Goal: Obtain resource: Download file/media

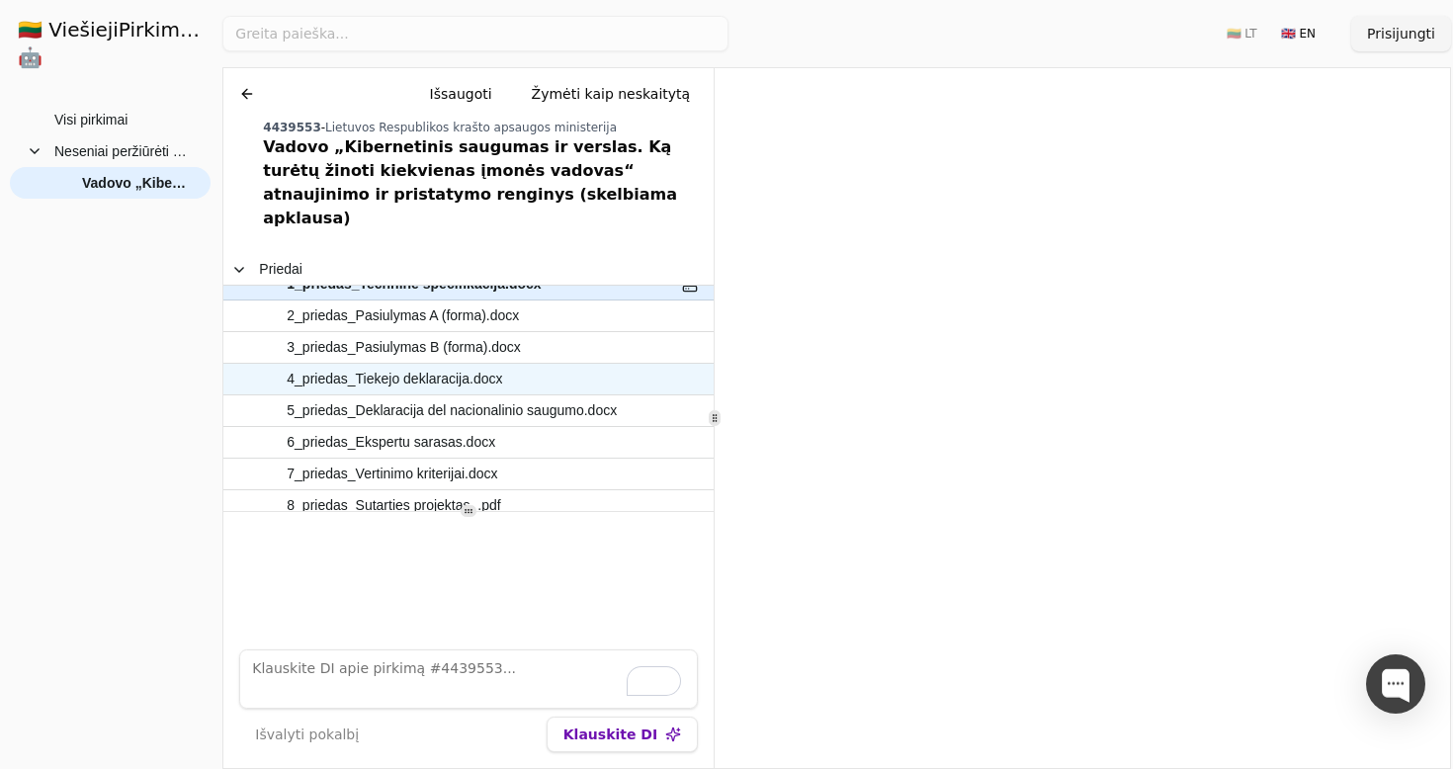
scroll to position [87, 0]
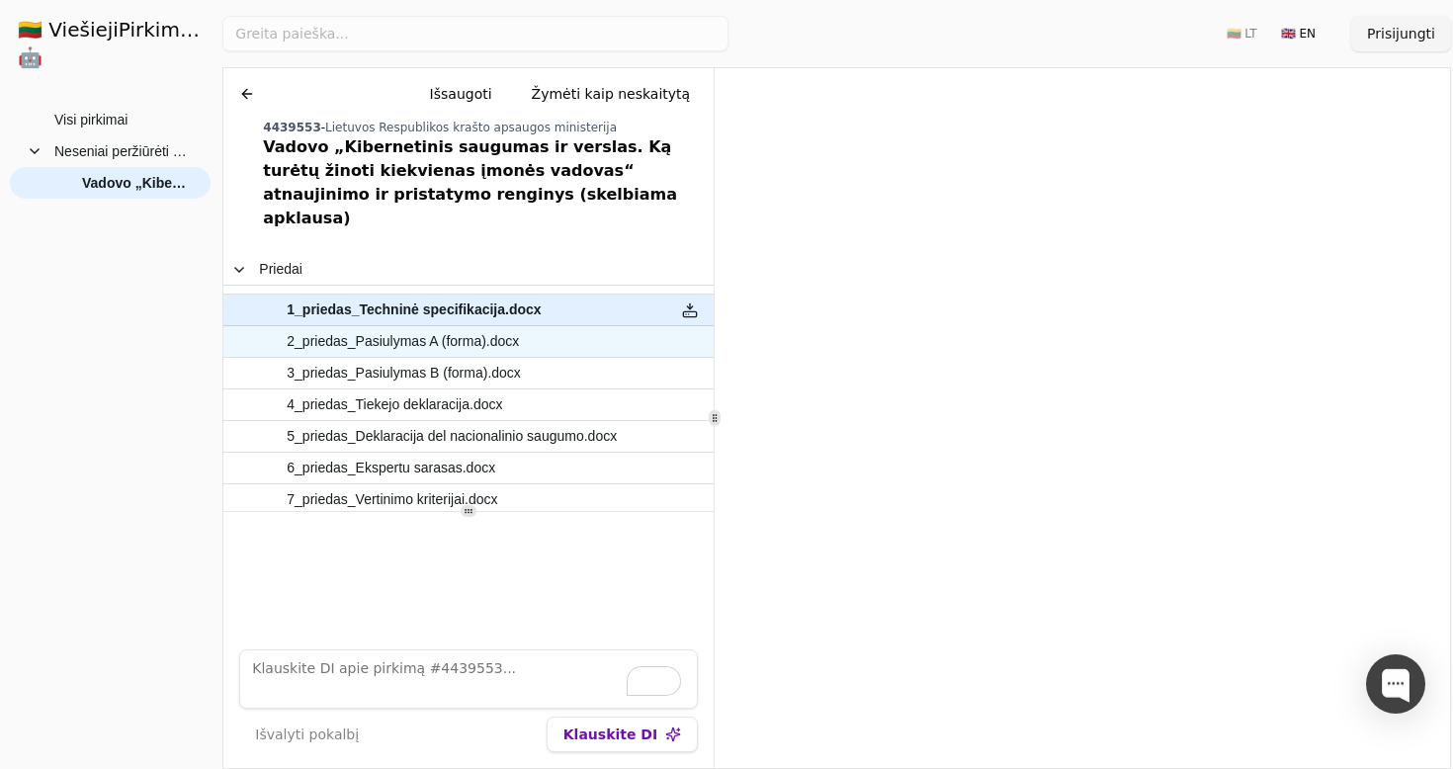
click at [589, 331] on span "2_priedas_Pasiulymas A (forma).docx" at bounding box center [458, 341] width 399 height 29
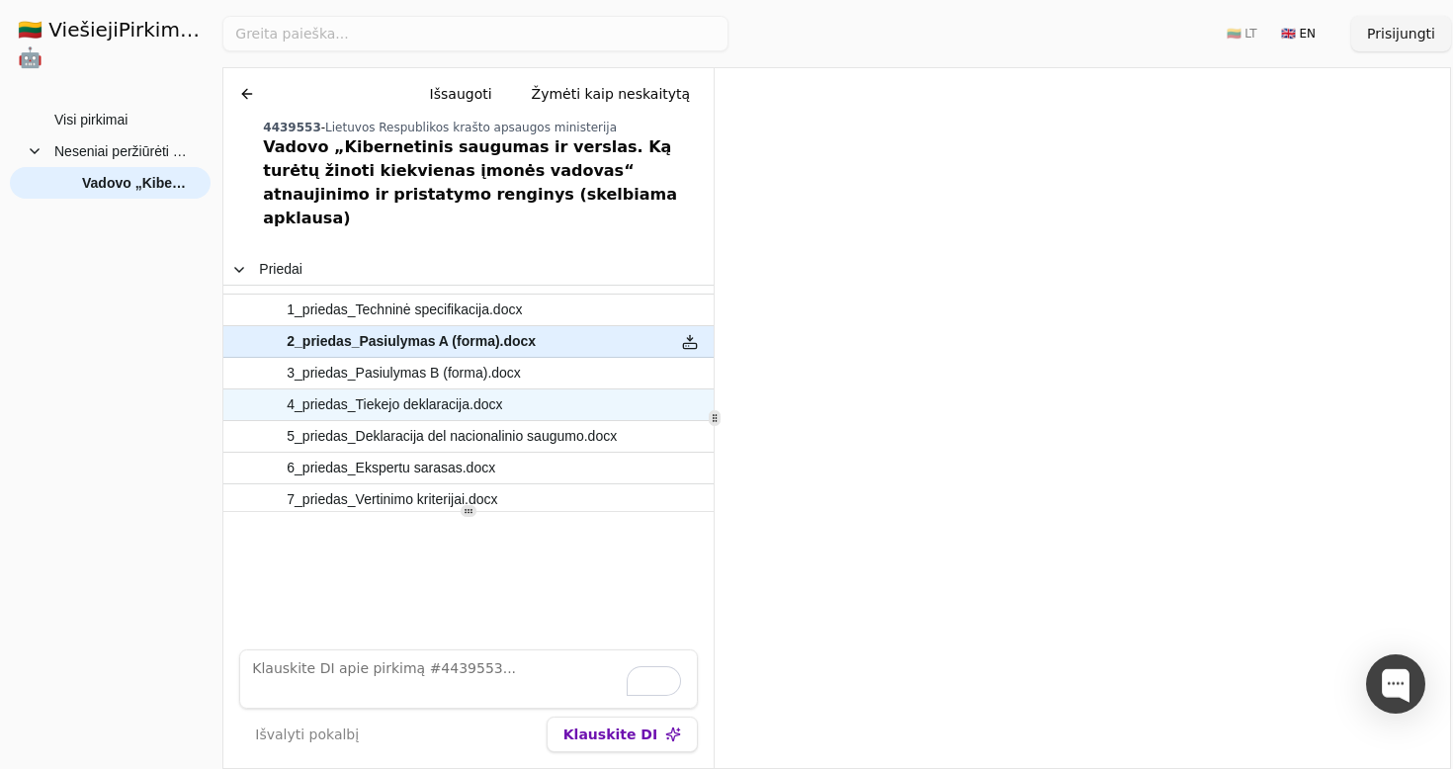
scroll to position [175, 0]
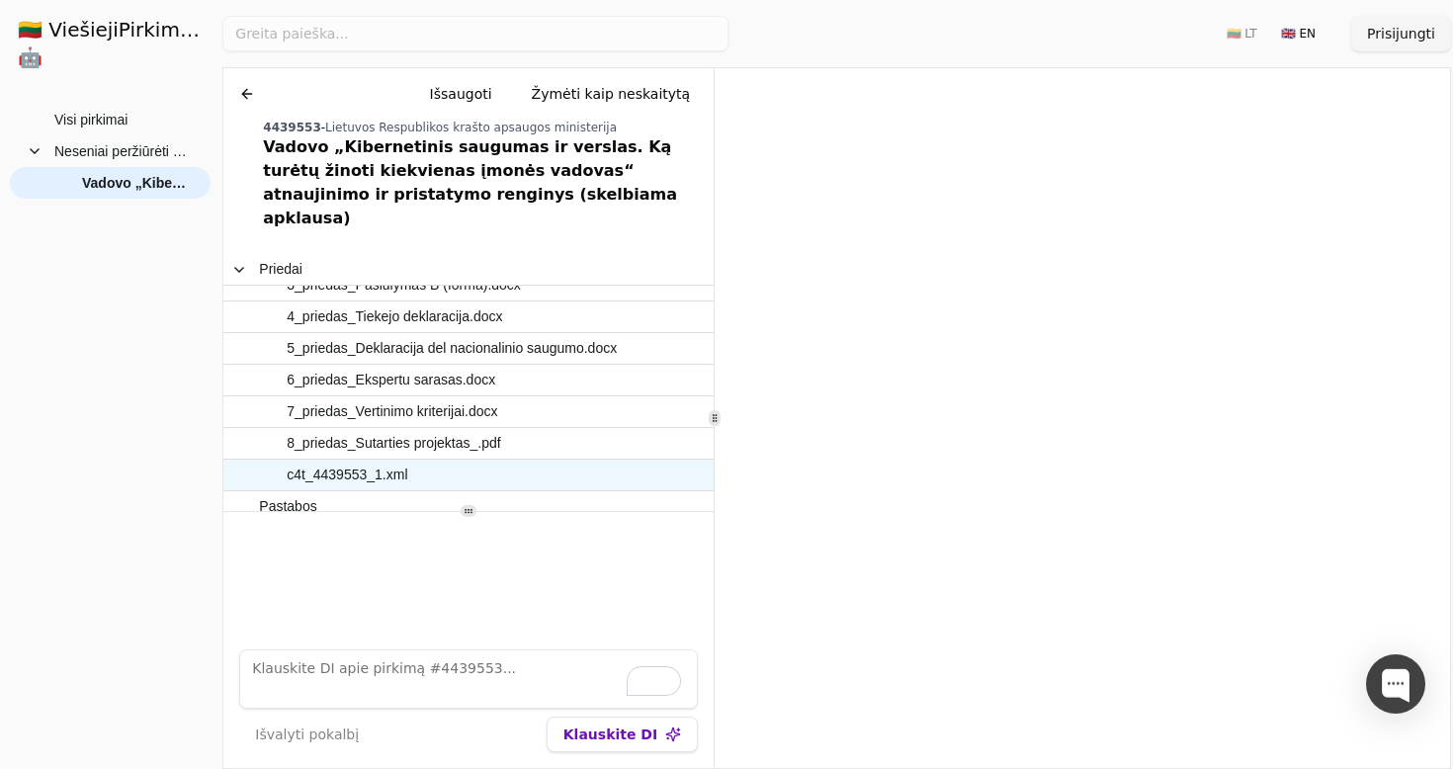
click at [534, 461] on span "c4t_4439553_1.xml" at bounding box center [458, 475] width 399 height 29
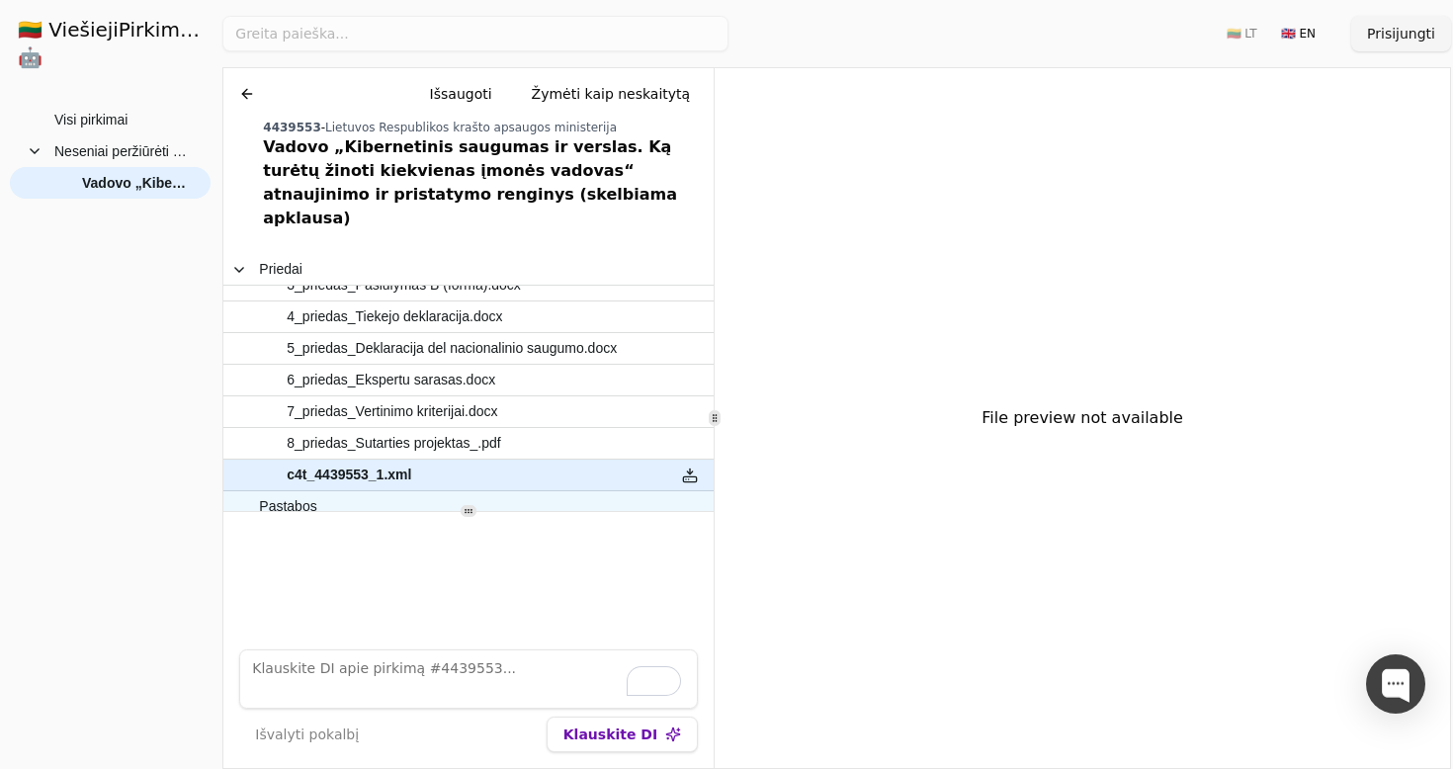
click at [534, 492] on span "Pastabos" at bounding box center [458, 506] width 399 height 29
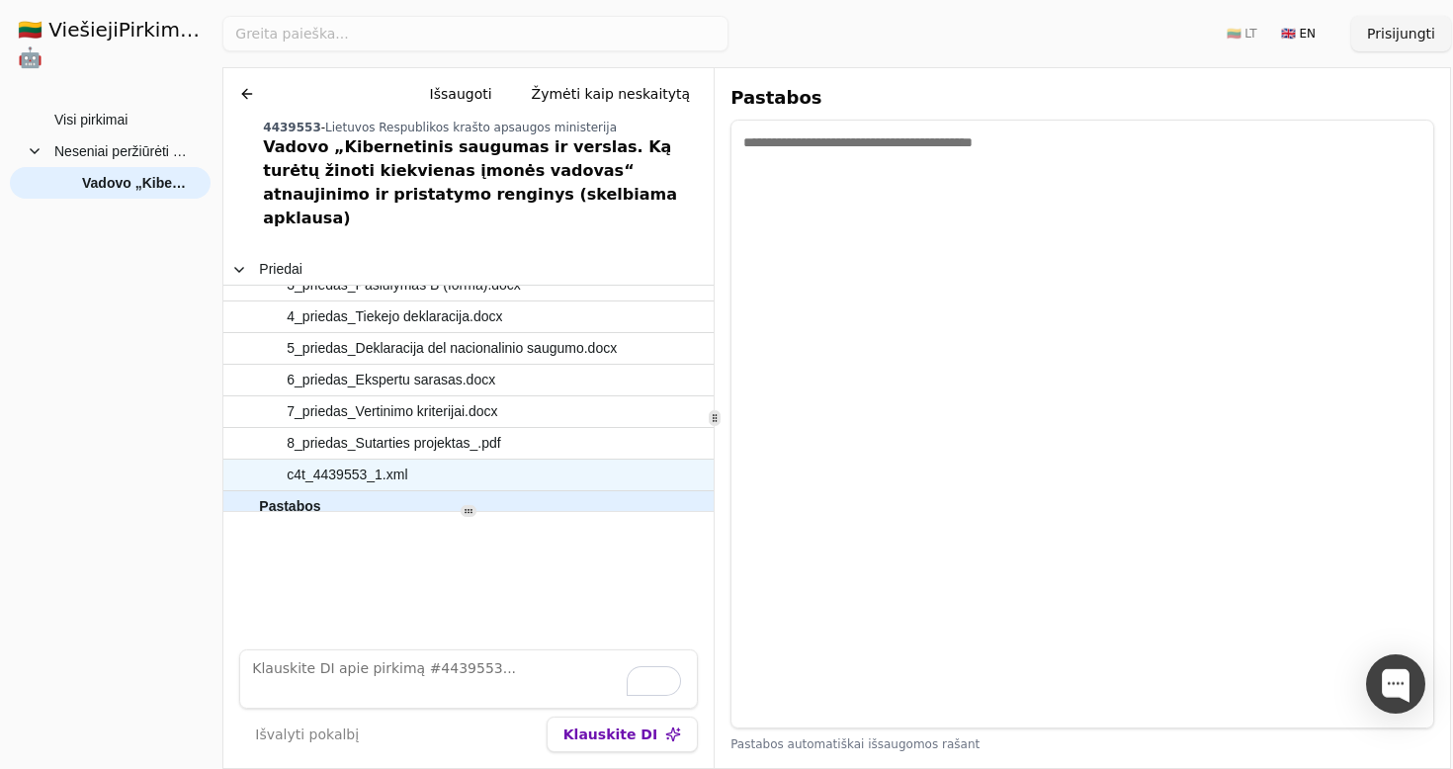
click at [536, 461] on span "c4t_4439553_1.xml" at bounding box center [458, 475] width 399 height 29
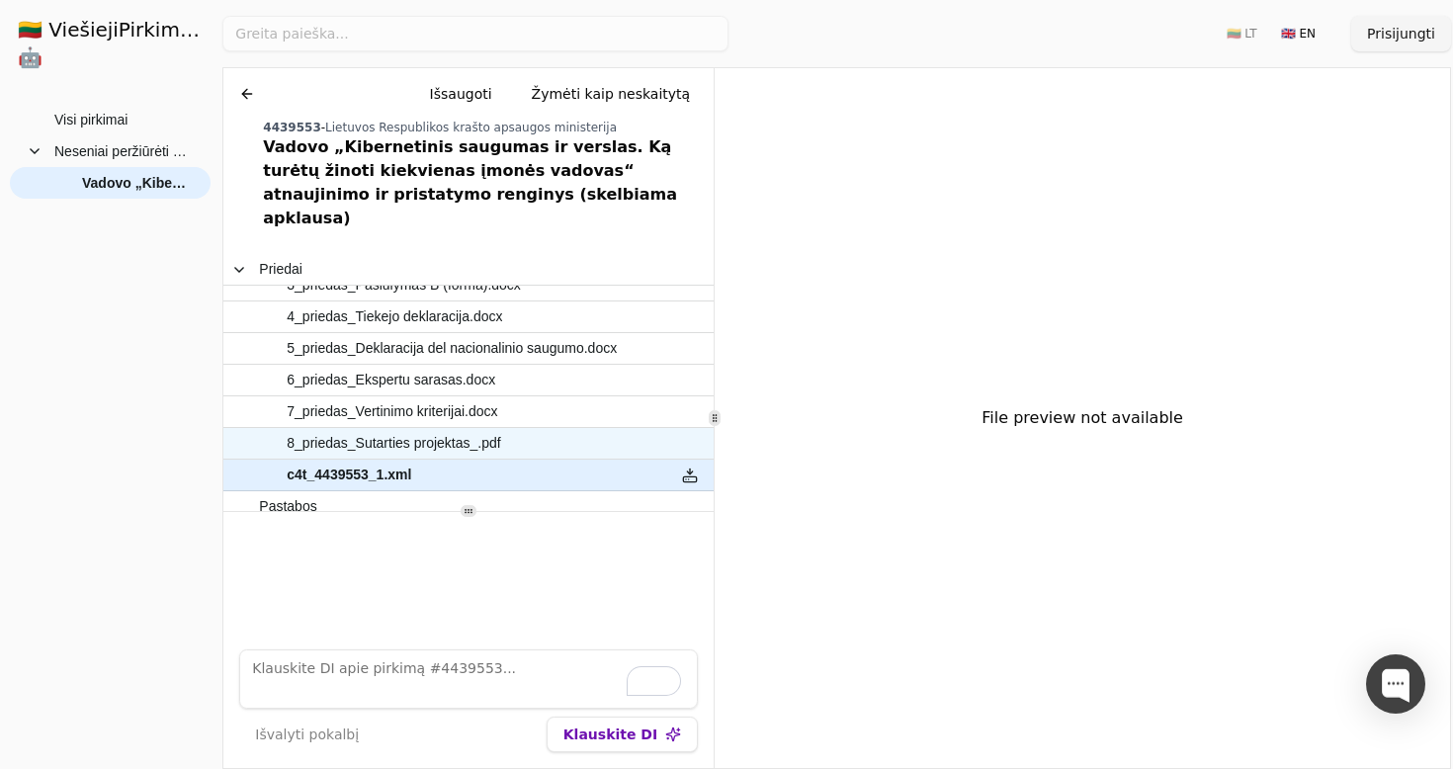
click at [539, 430] on span "8_priedas_Sutarties projektas_.pdf" at bounding box center [458, 443] width 399 height 29
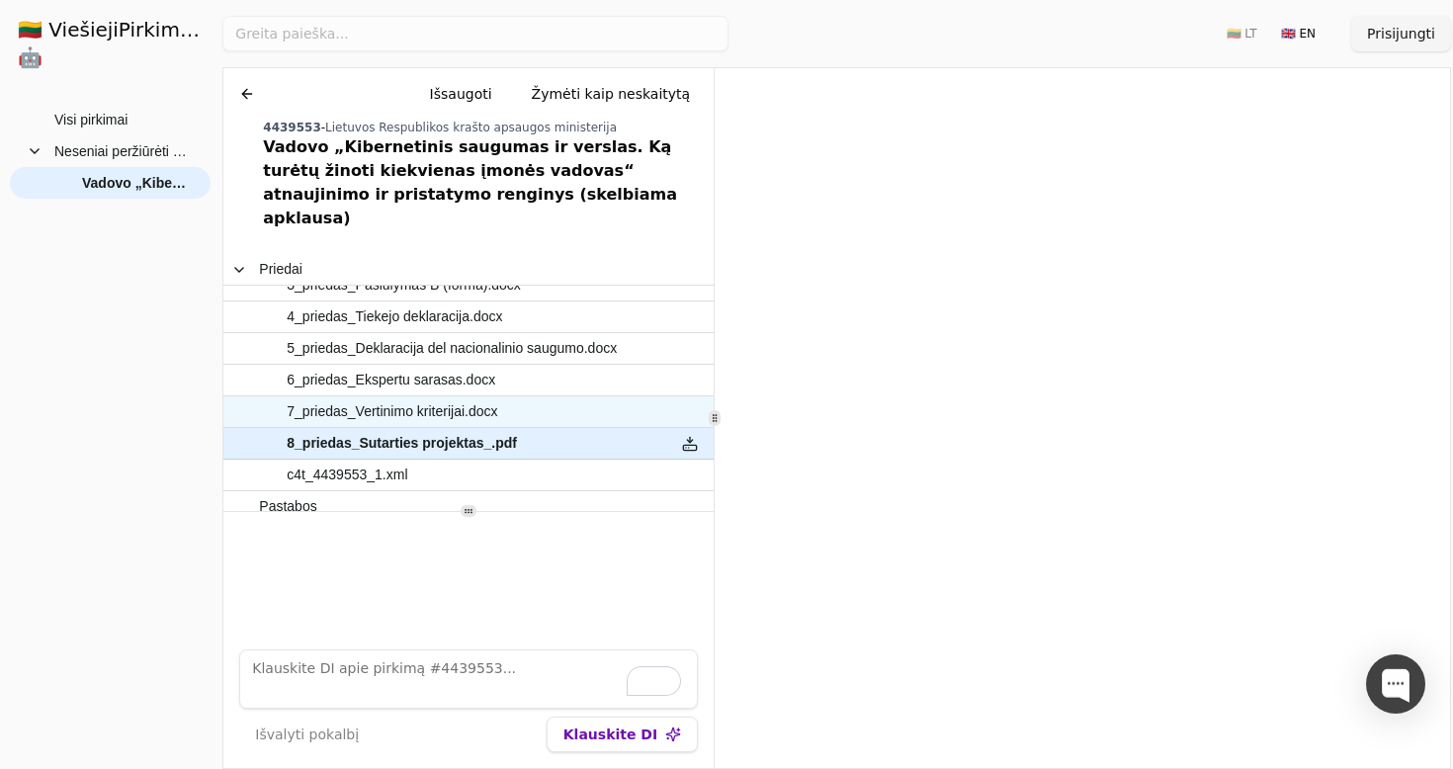
click at [574, 397] on span "7_priedas_Vertinimo kriterijai.docx" at bounding box center [458, 411] width 399 height 29
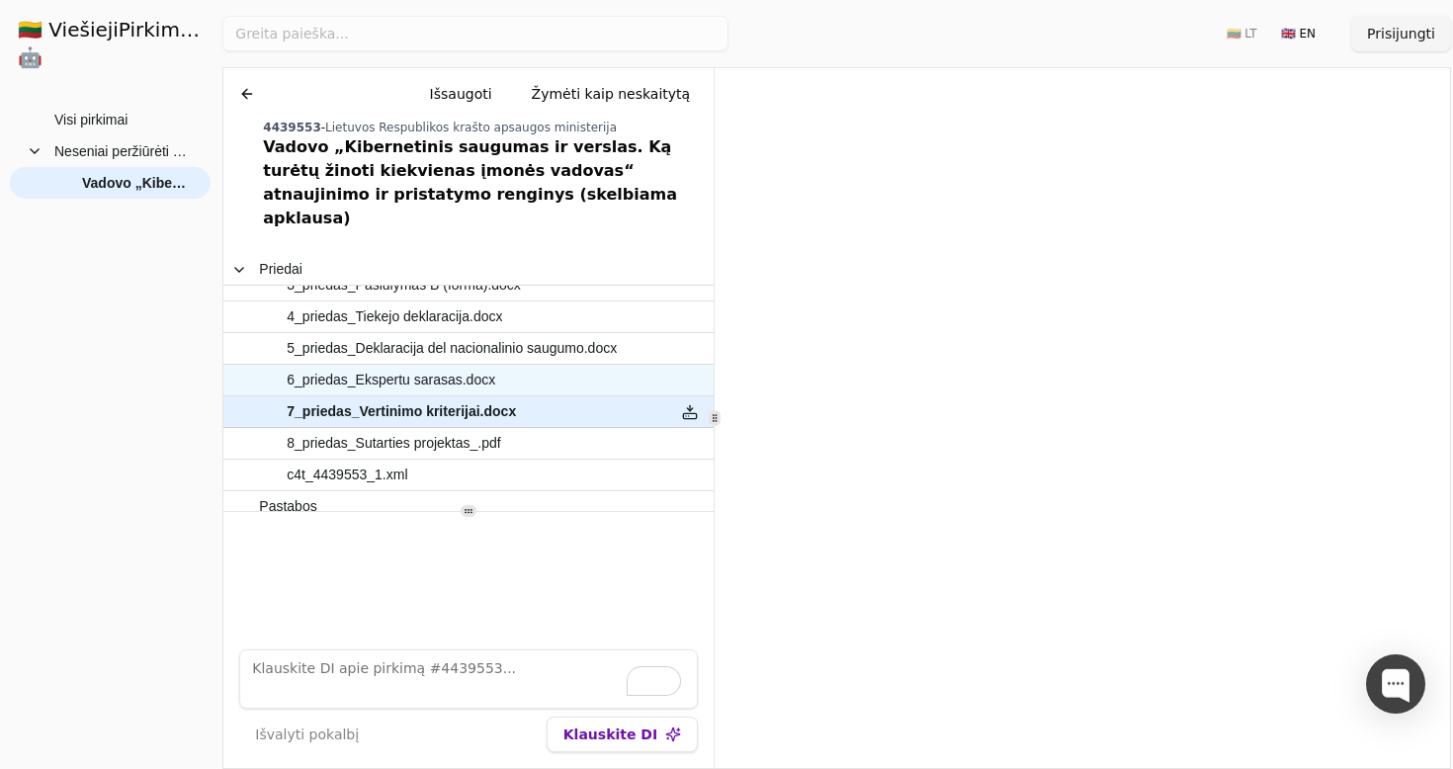
click at [575, 366] on span "6_priedas_Ekspertu sarasas.docx" at bounding box center [458, 380] width 399 height 29
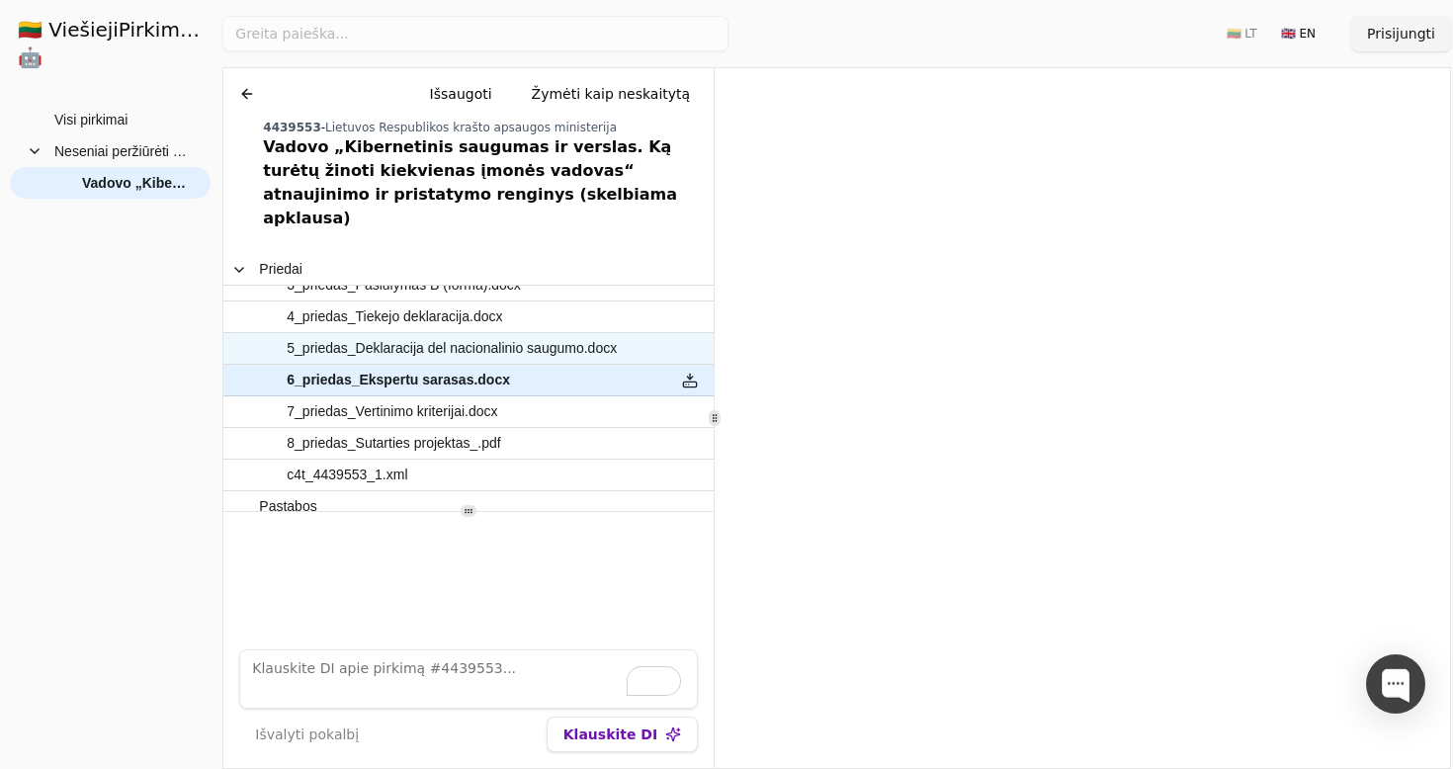
click at [587, 334] on span "5_priedas_Deklaracija del nacionalinio saugumo.docx" at bounding box center [452, 348] width 330 height 29
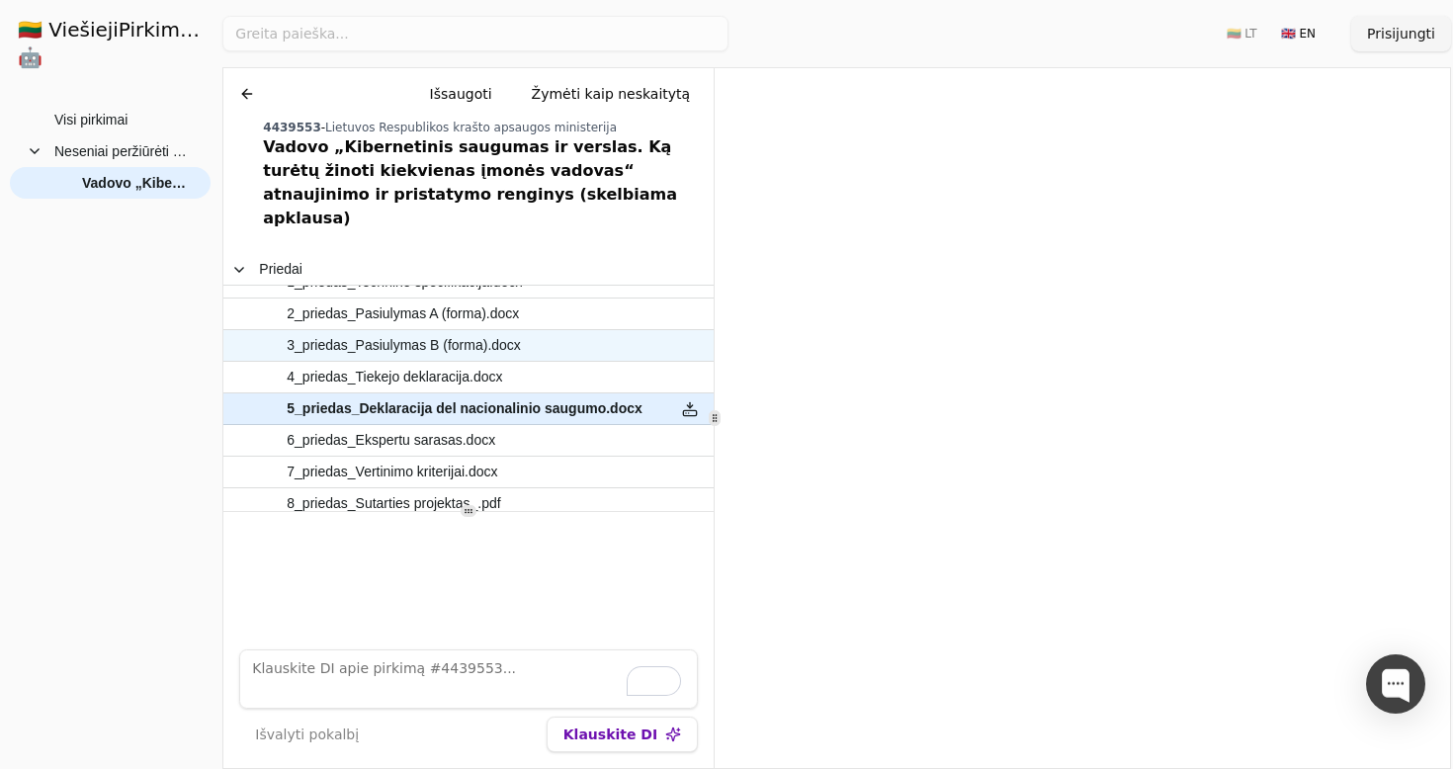
scroll to position [117, 0]
click at [587, 329] on span "3_priedas_Pasiulymas B (forma).docx" at bounding box center [458, 343] width 399 height 29
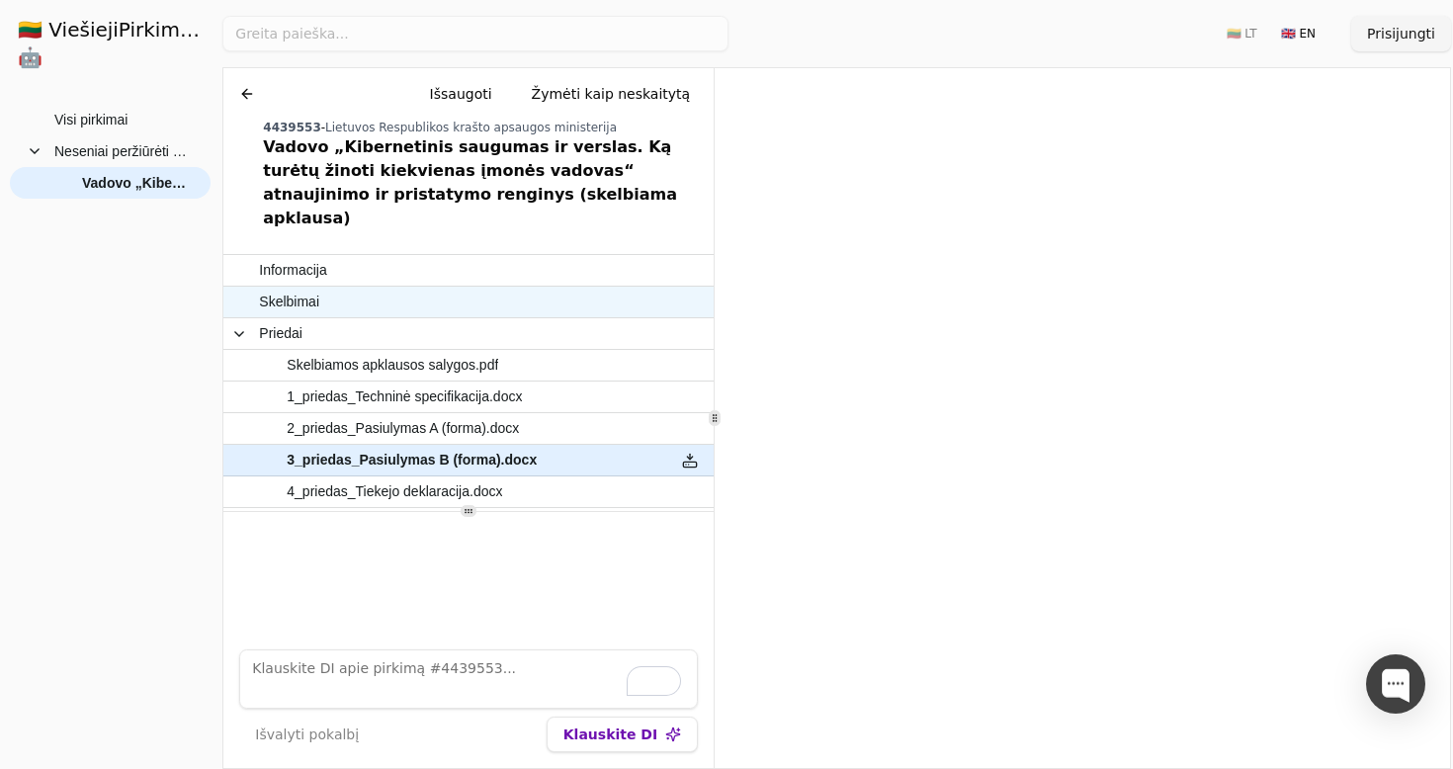
click at [459, 288] on span "Skelbimai" at bounding box center [458, 302] width 399 height 29
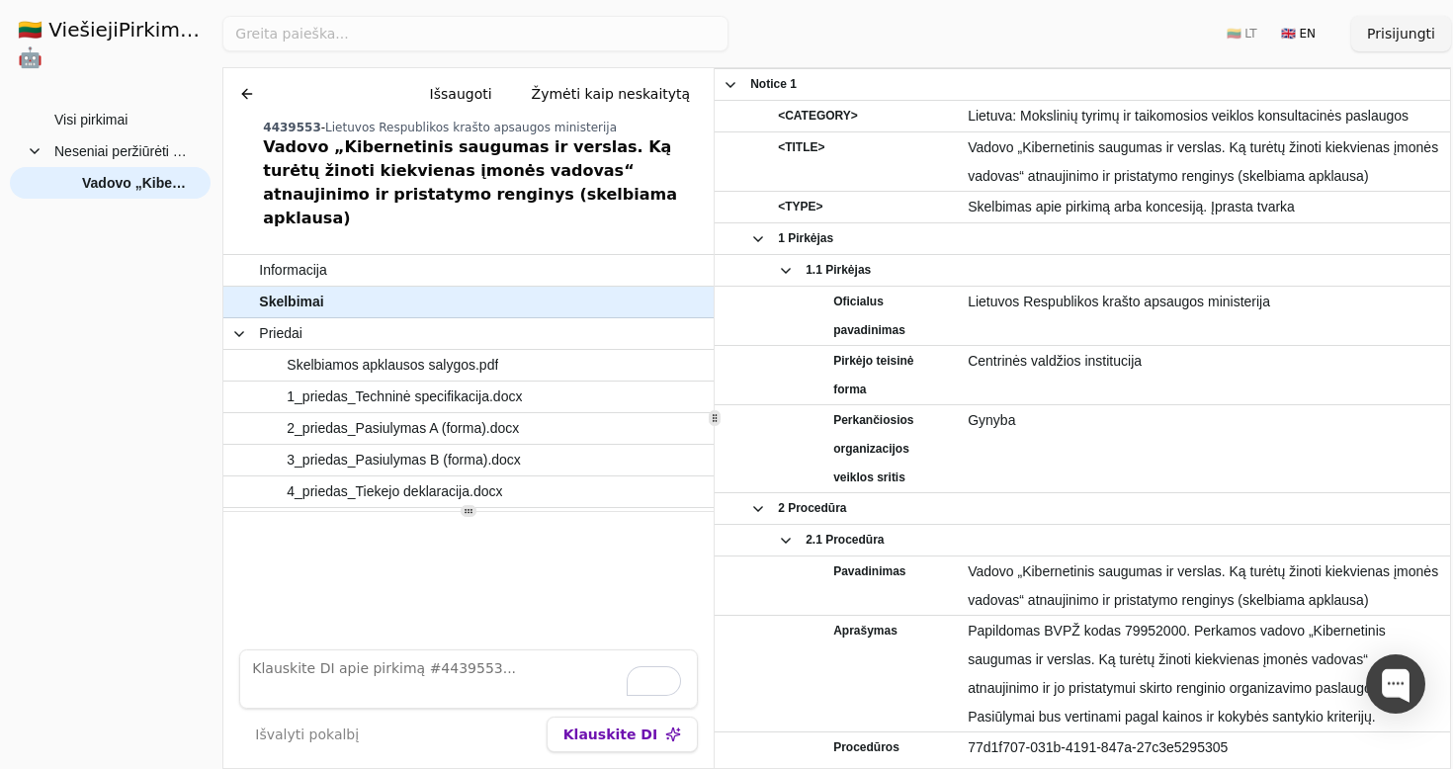
click at [373, 191] on div "Vadovo „Kibernetinis saugumas ir verslas. Ką turėtų žinoti kiekvienas įmonės va…" at bounding box center [484, 182] width 443 height 95
click at [248, 95] on button at bounding box center [247, 94] width 32 height 36
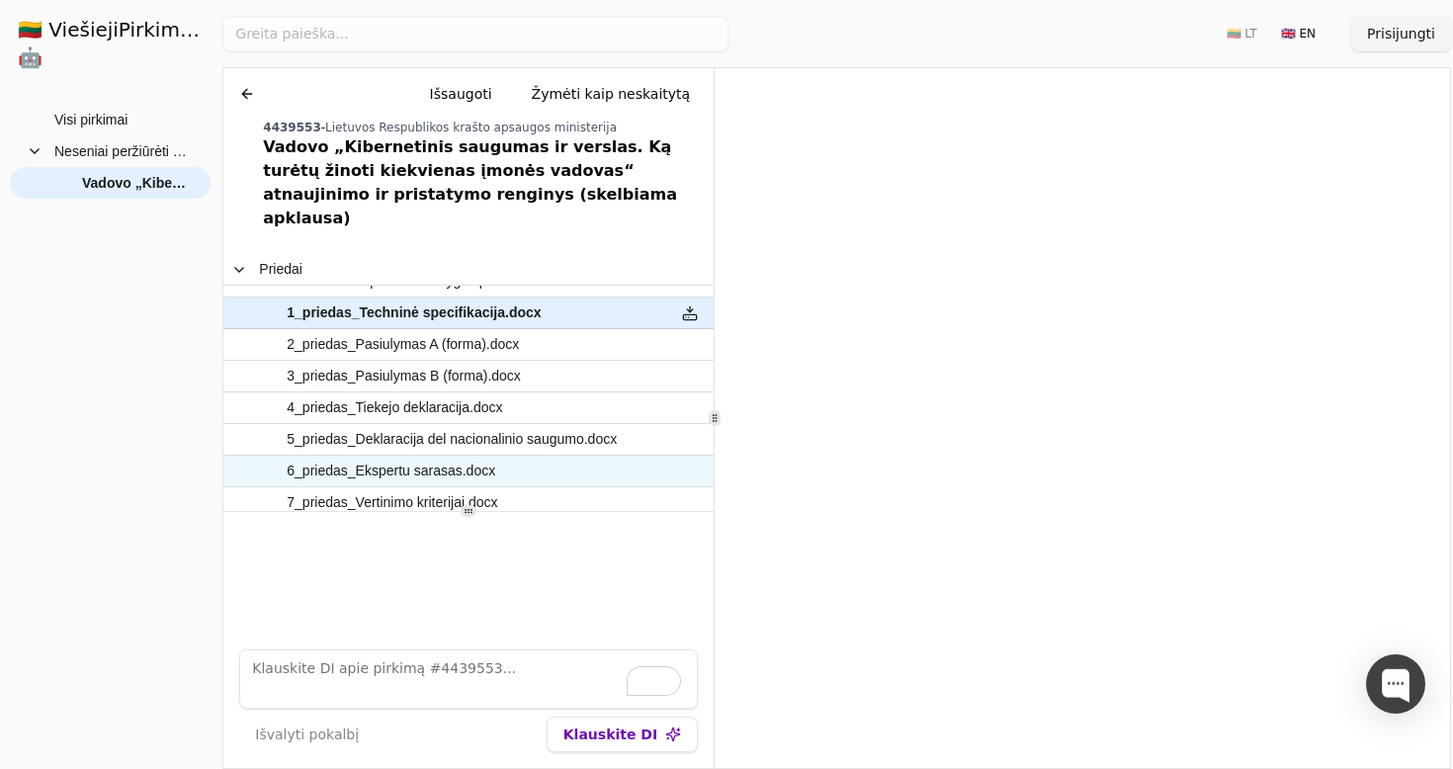
scroll to position [96, 0]
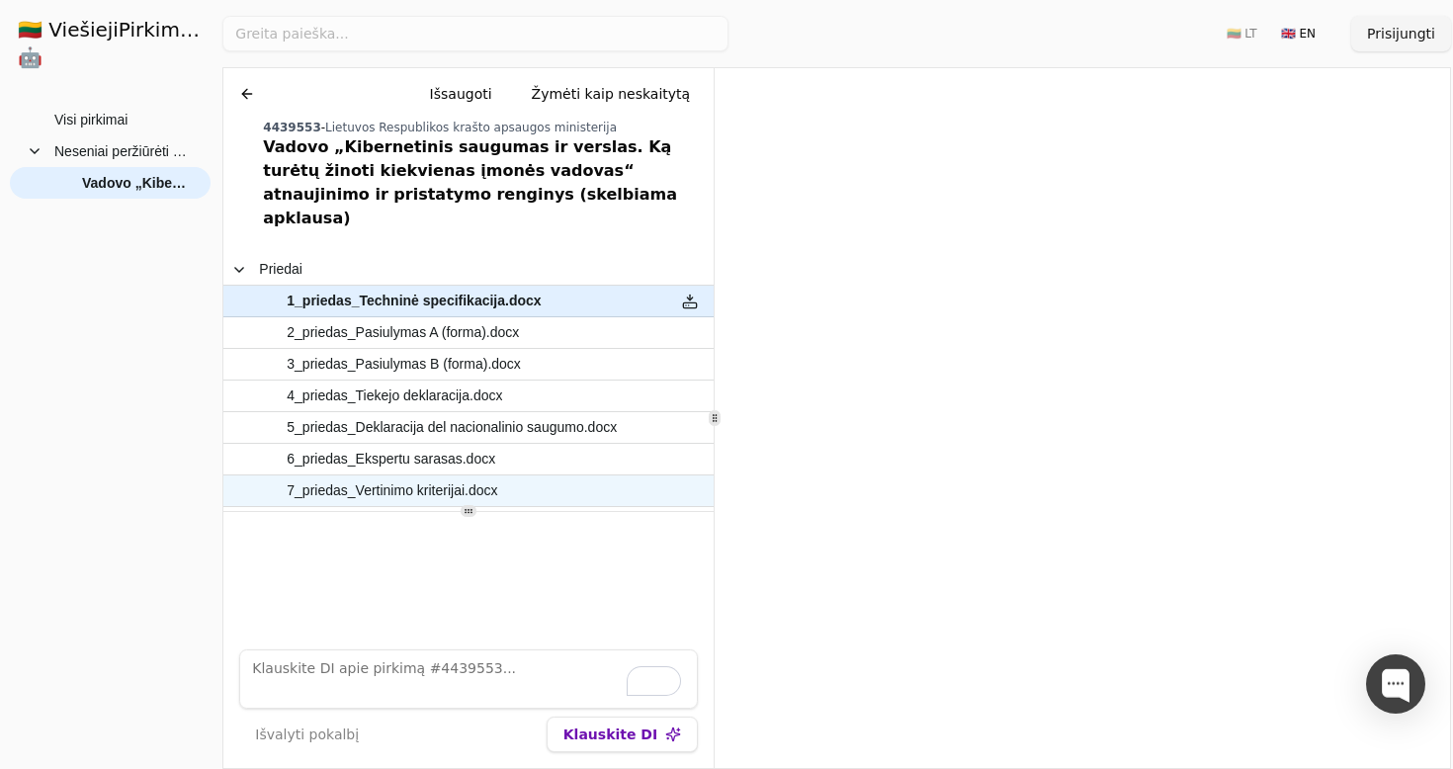
click at [428, 476] on span "7_priedas_Vertinimo kriterijai.docx" at bounding box center [392, 490] width 211 height 29
